Goal: Transaction & Acquisition: Purchase product/service

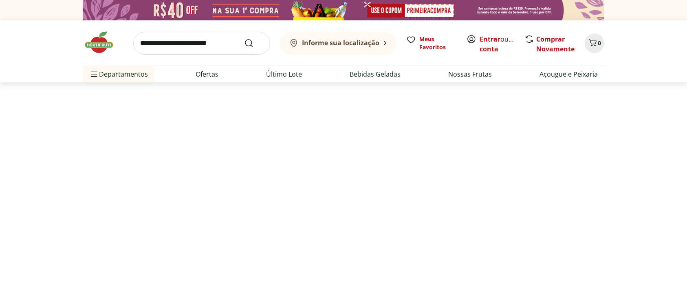
select select "**********"
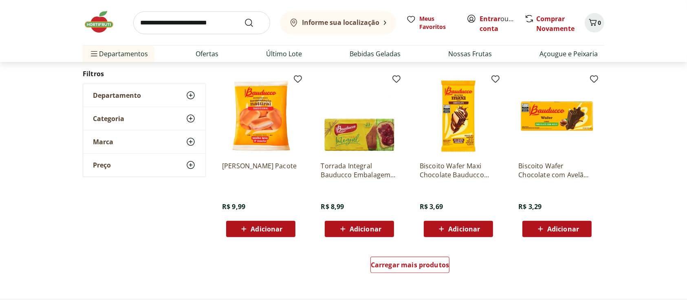
scroll to position [597, 0]
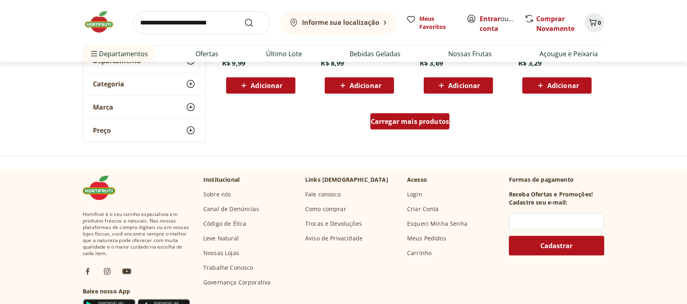
click at [405, 129] on link "Carregar mais produtos" at bounding box center [409, 123] width 79 height 20
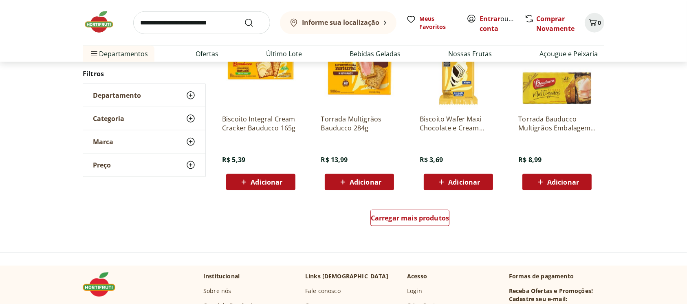
scroll to position [1086, 0]
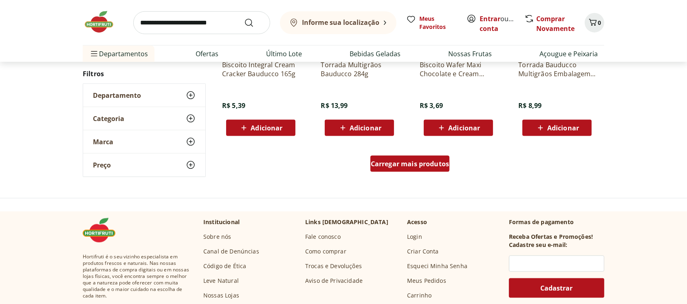
click at [420, 169] on div "Carregar mais produtos" at bounding box center [409, 164] width 79 height 16
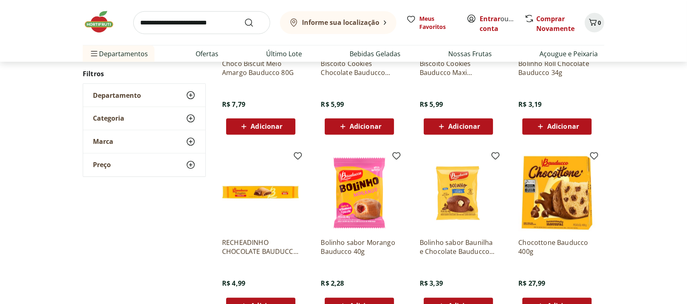
scroll to position [1575, 0]
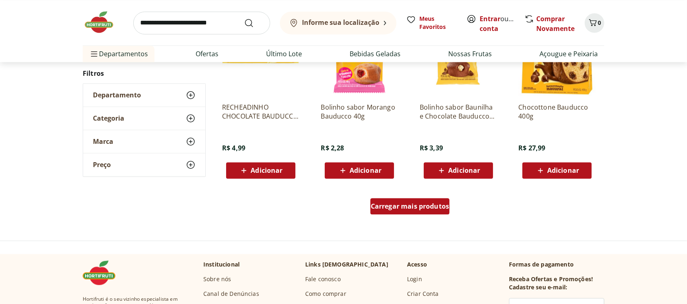
click at [399, 203] on span "Carregar mais produtos" at bounding box center [410, 206] width 79 height 7
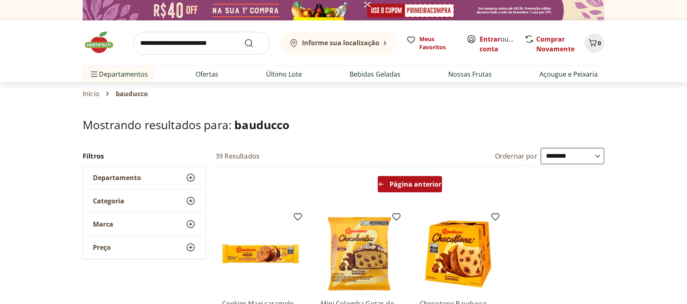
click at [410, 184] on span "Página anterior" at bounding box center [415, 184] width 52 height 7
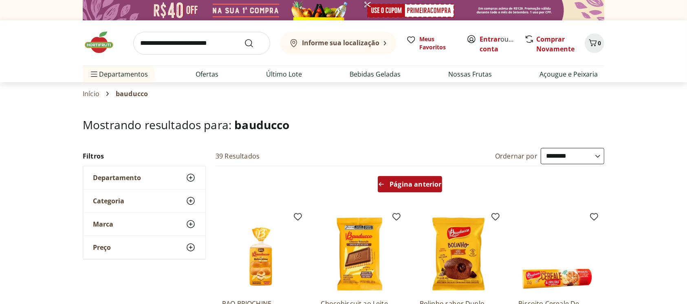
click at [414, 185] on span "Página anterior" at bounding box center [415, 184] width 52 height 7
